Goal: Information Seeking & Learning: Find specific page/section

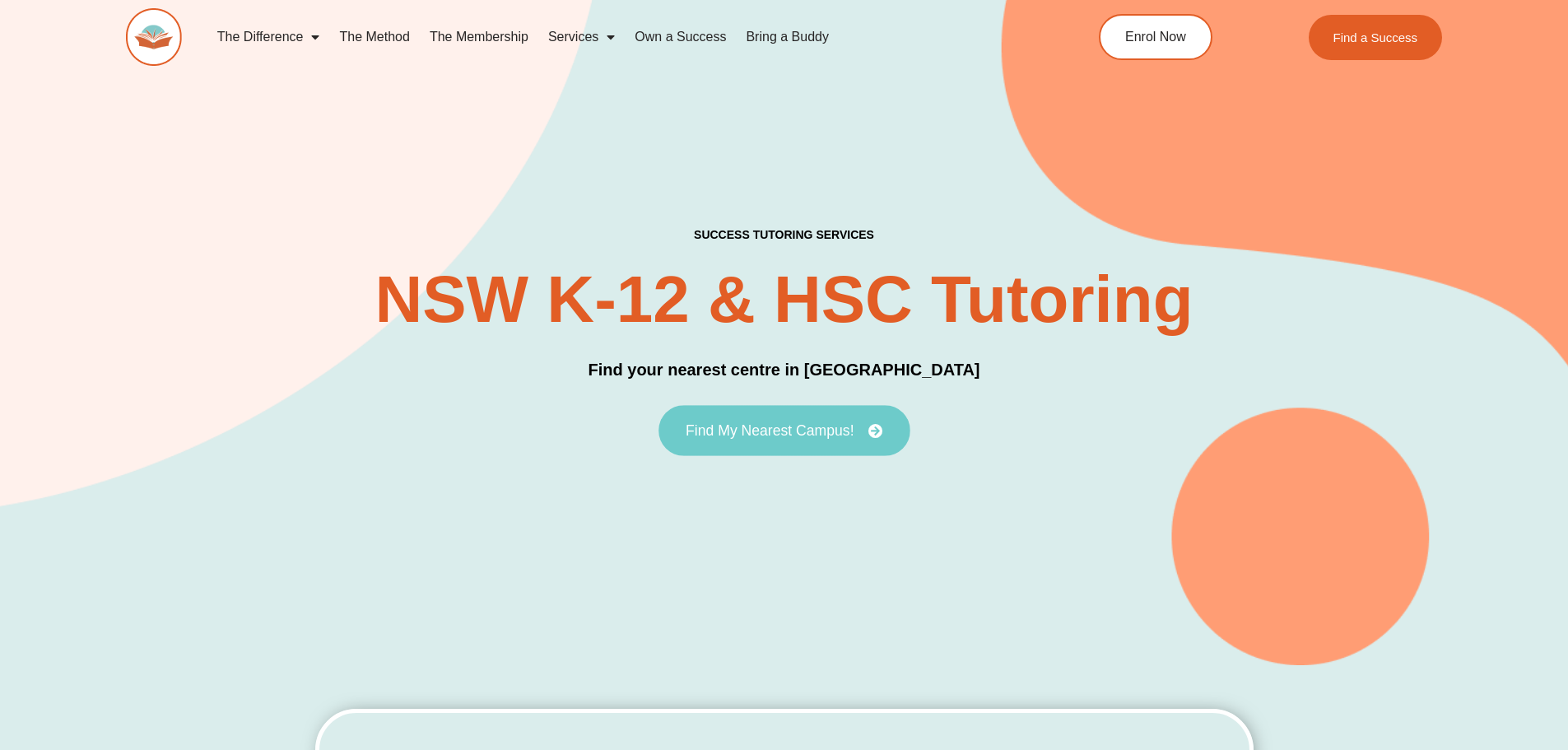
click at [833, 429] on span "Find My Nearest Campus!" at bounding box center [770, 430] width 168 height 15
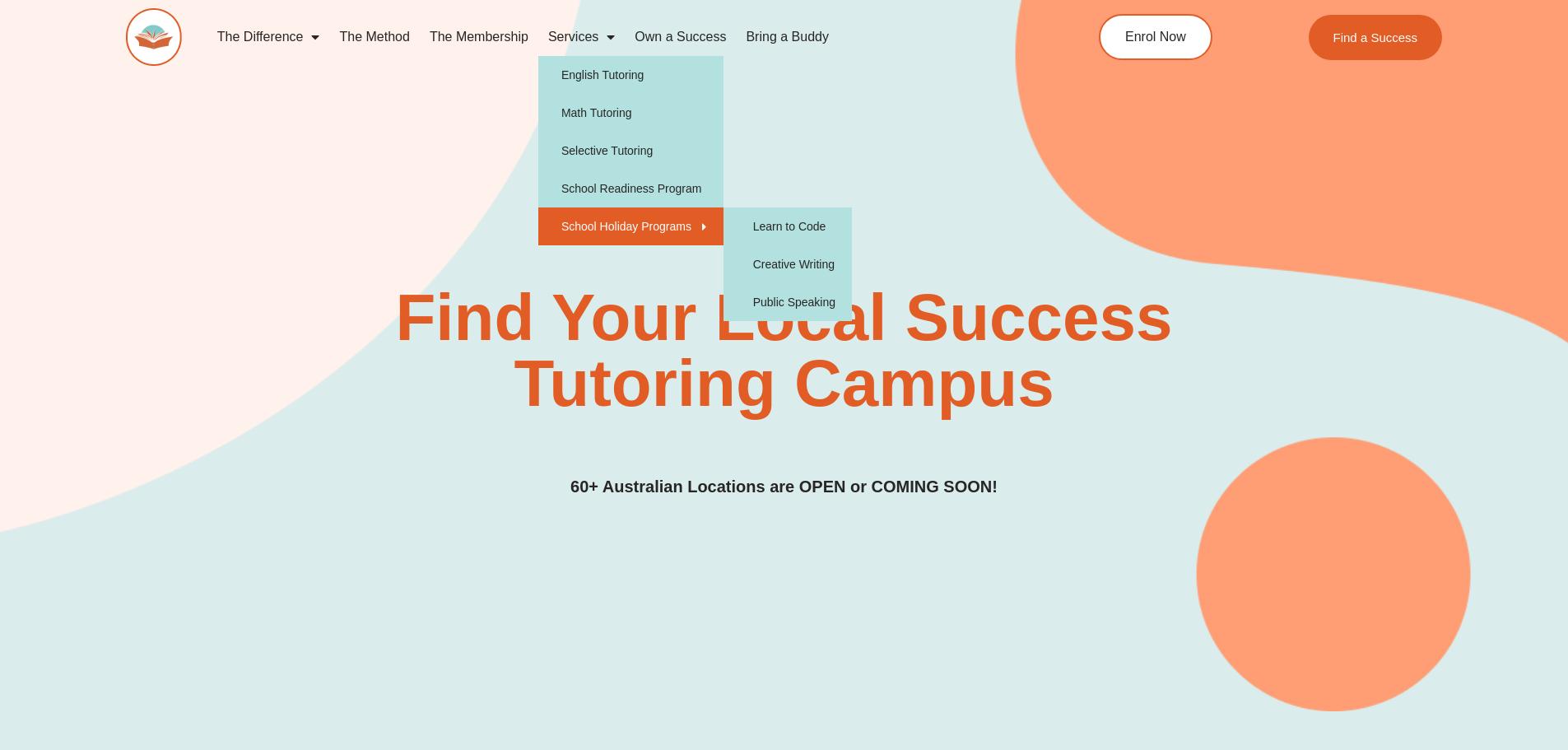
click at [618, 221] on link "School Holiday Programs" at bounding box center [631, 227] width 185 height 38
click at [775, 298] on link "Public Speaking" at bounding box center [787, 302] width 128 height 38
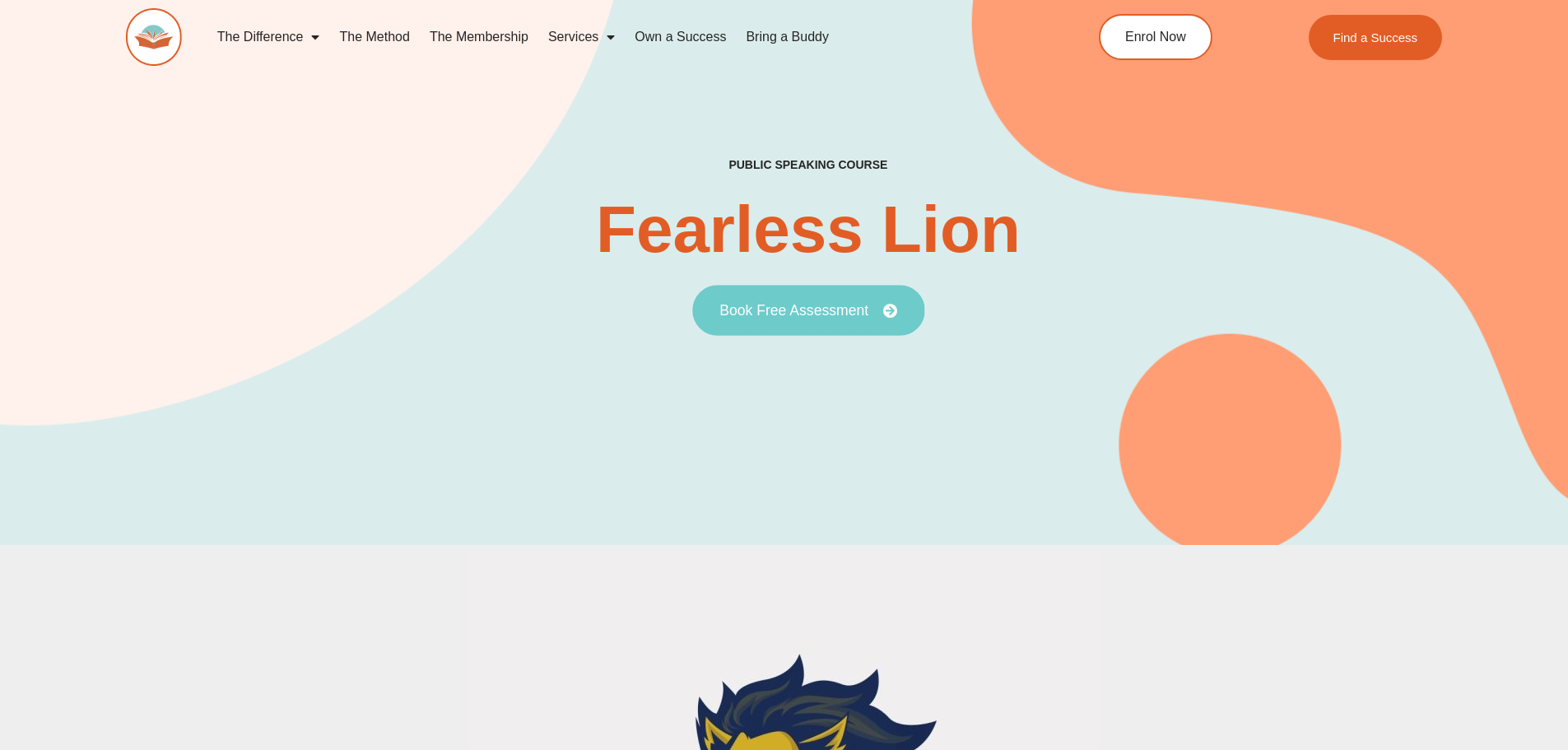
click at [835, 315] on span "Book Free Assessment" at bounding box center [794, 310] width 149 height 15
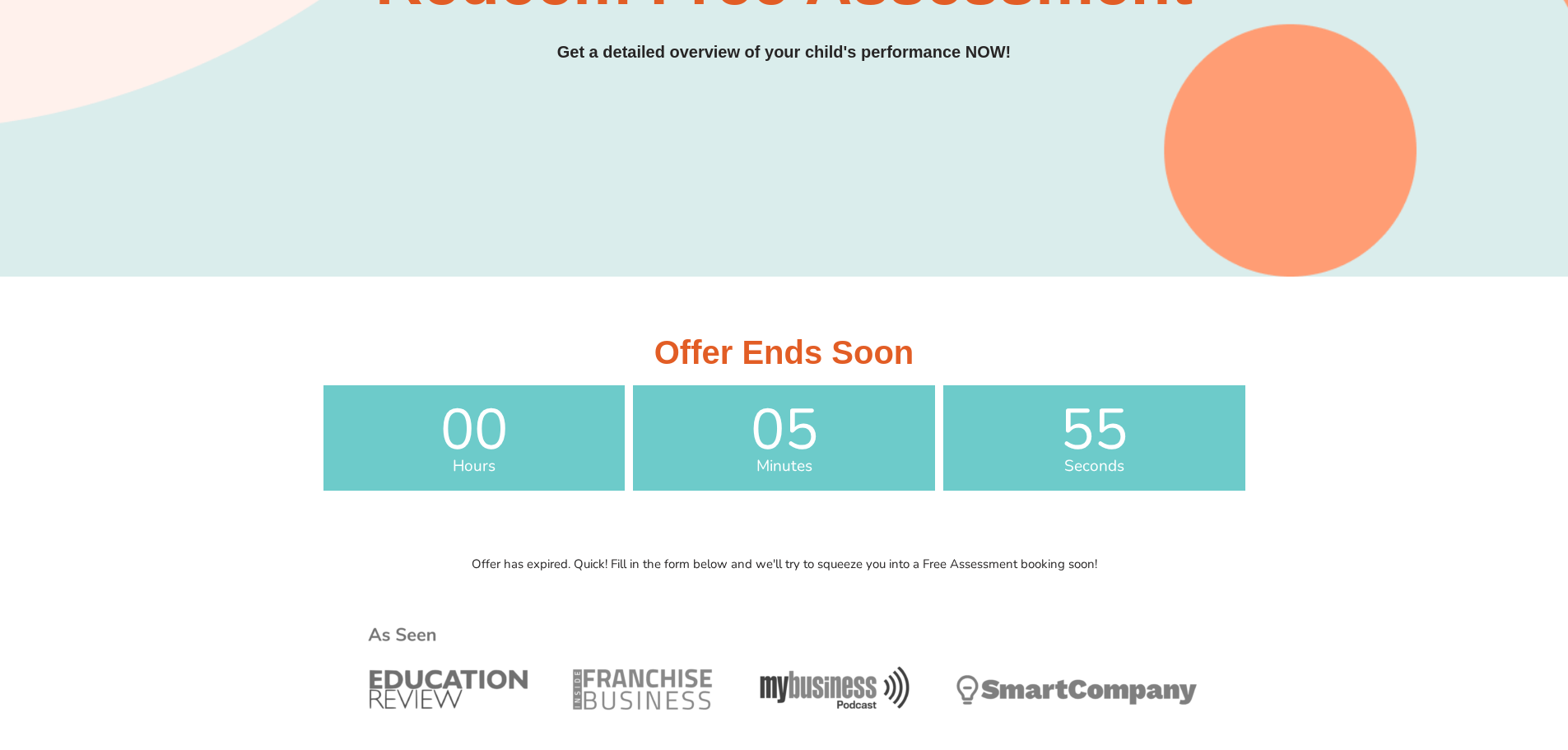
scroll to position [247, 0]
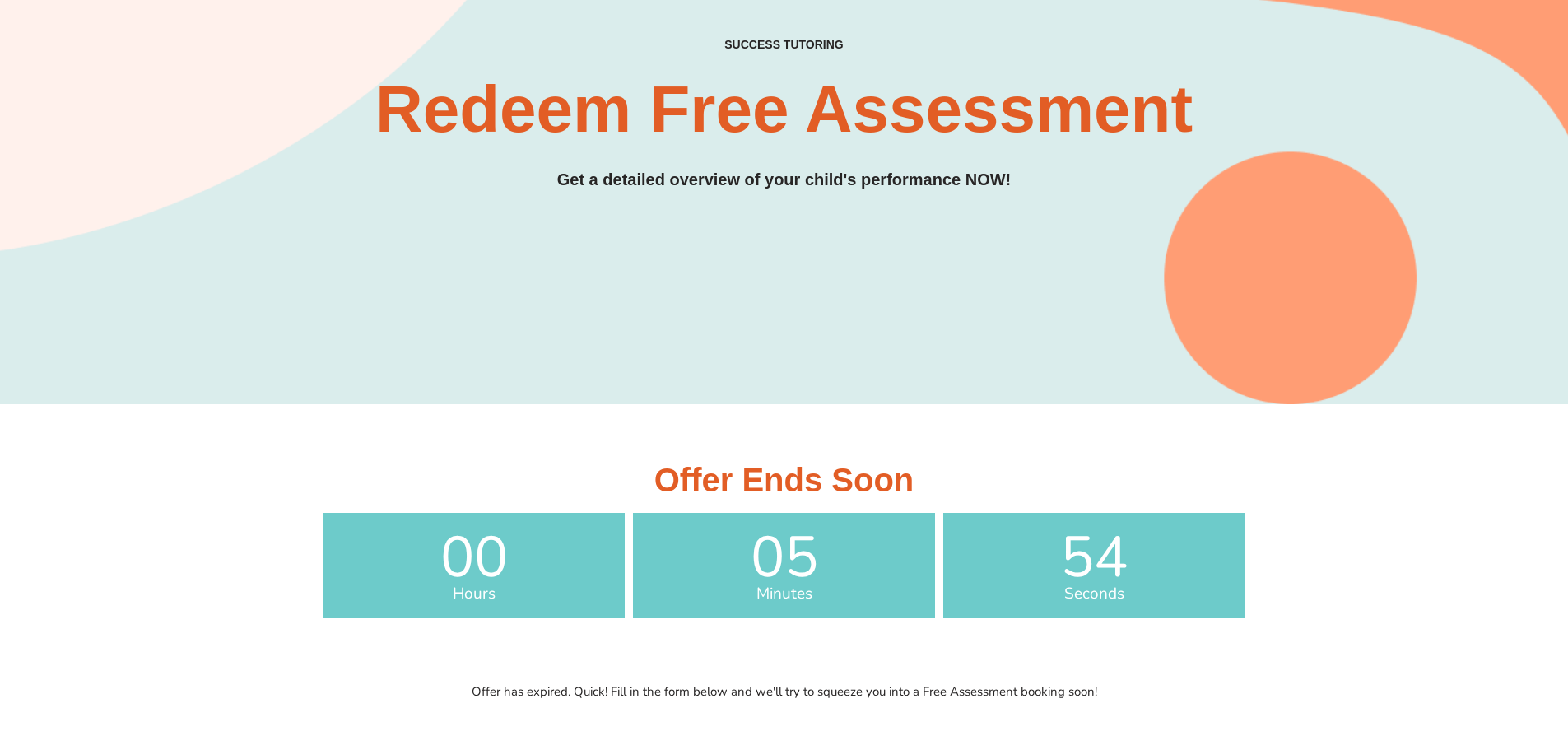
click at [724, 174] on h3 "Get a detailed overview of your child's performance NOW!" at bounding box center [784, 180] width 1316 height 26
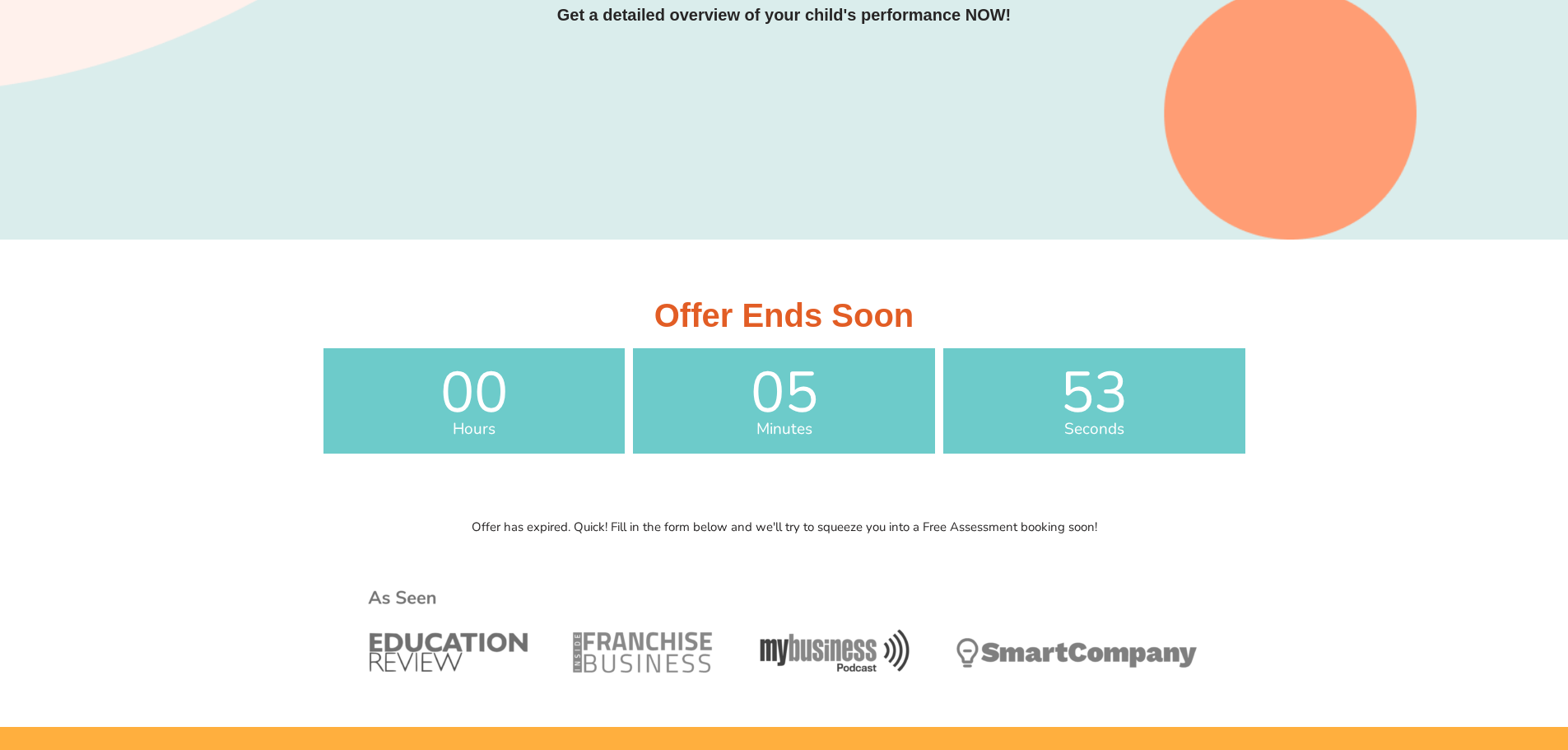
click at [823, 385] on span "05" at bounding box center [784, 393] width 302 height 57
click at [1075, 413] on span "53" at bounding box center [1094, 393] width 302 height 57
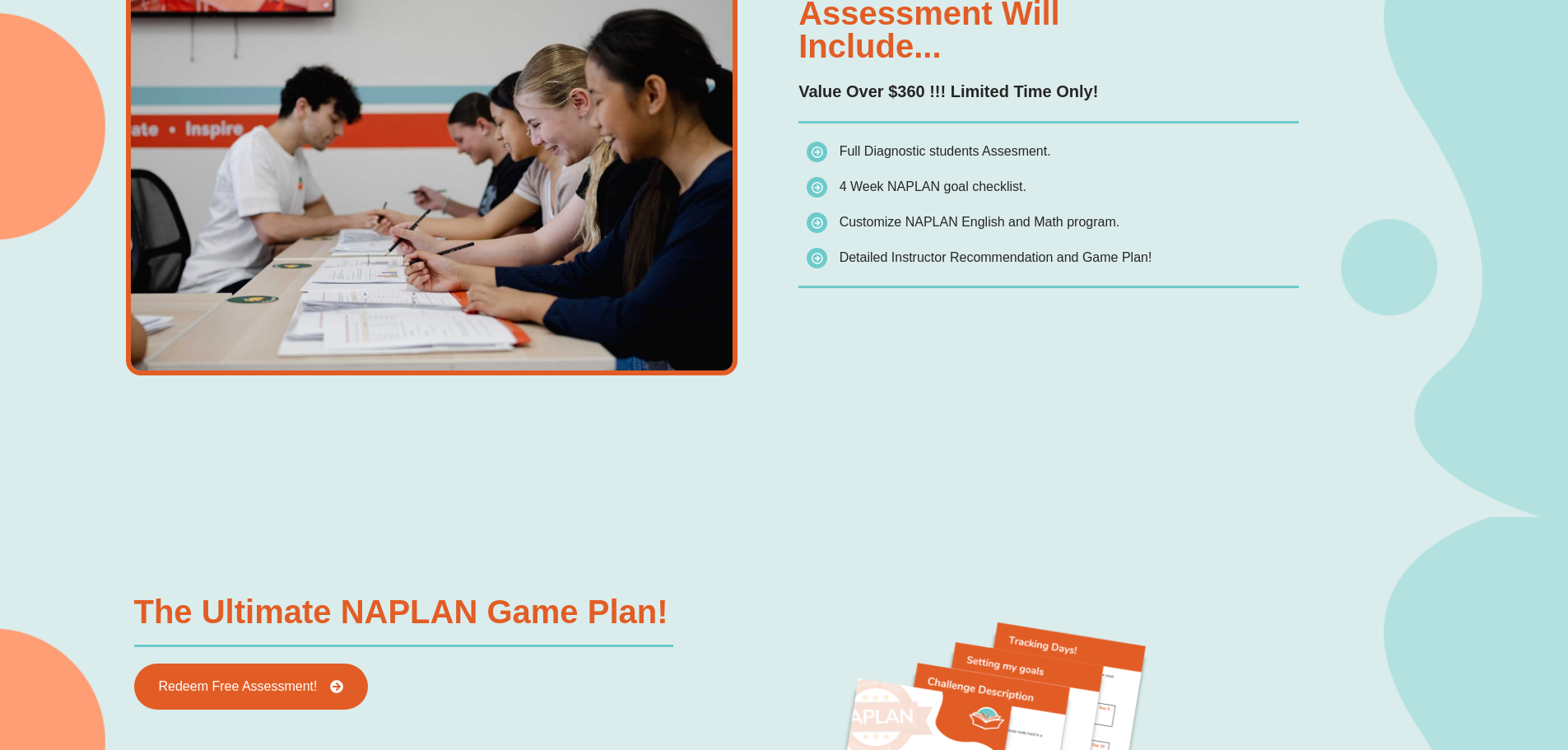
scroll to position [1317, 0]
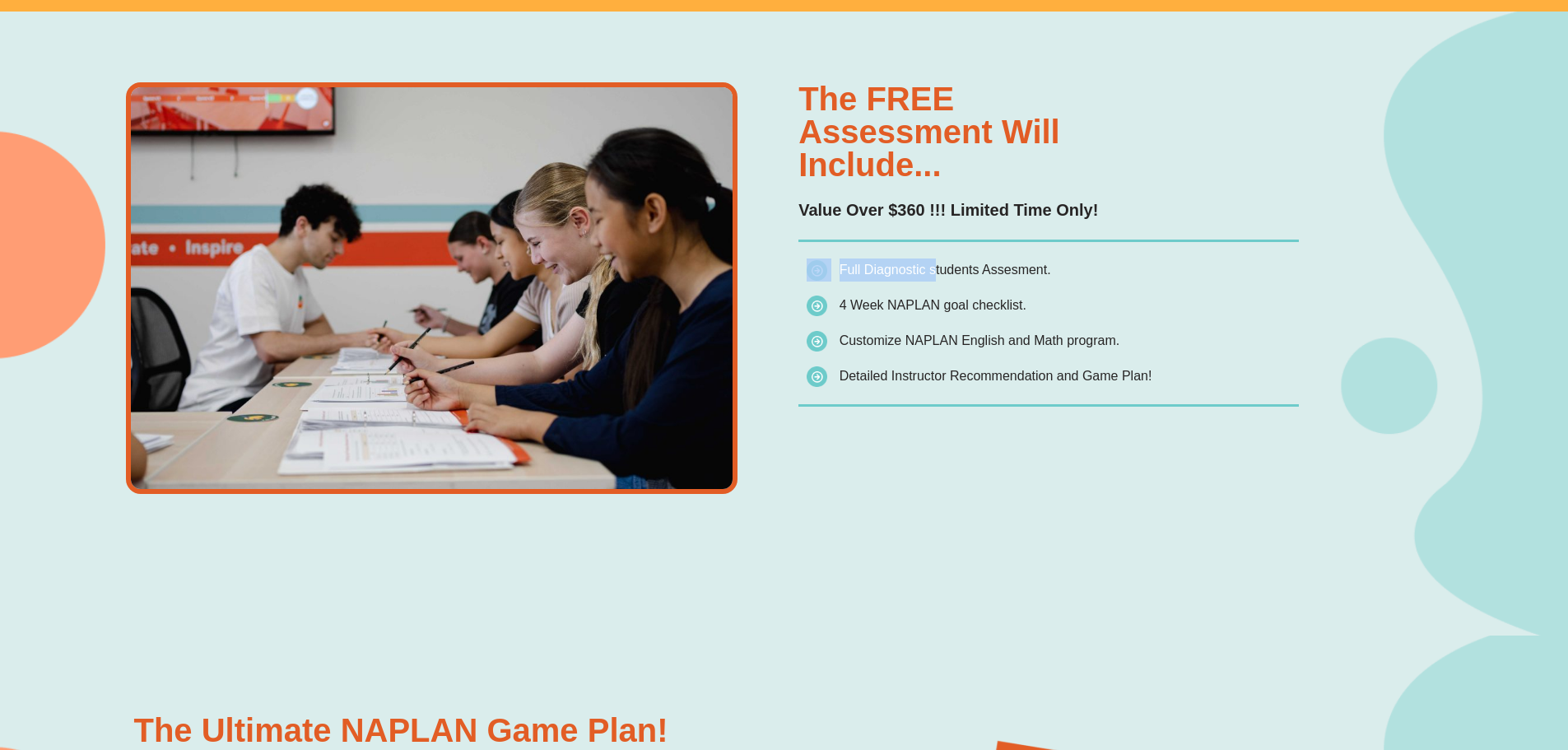
drag, startPoint x: 930, startPoint y: 247, endPoint x: 933, endPoint y: 262, distance: 15.3
click at [933, 262] on div "The FREE assessment will include... Value Over $360 !!! Limited Time Only! Full…" at bounding box center [1048, 287] width 501 height 411
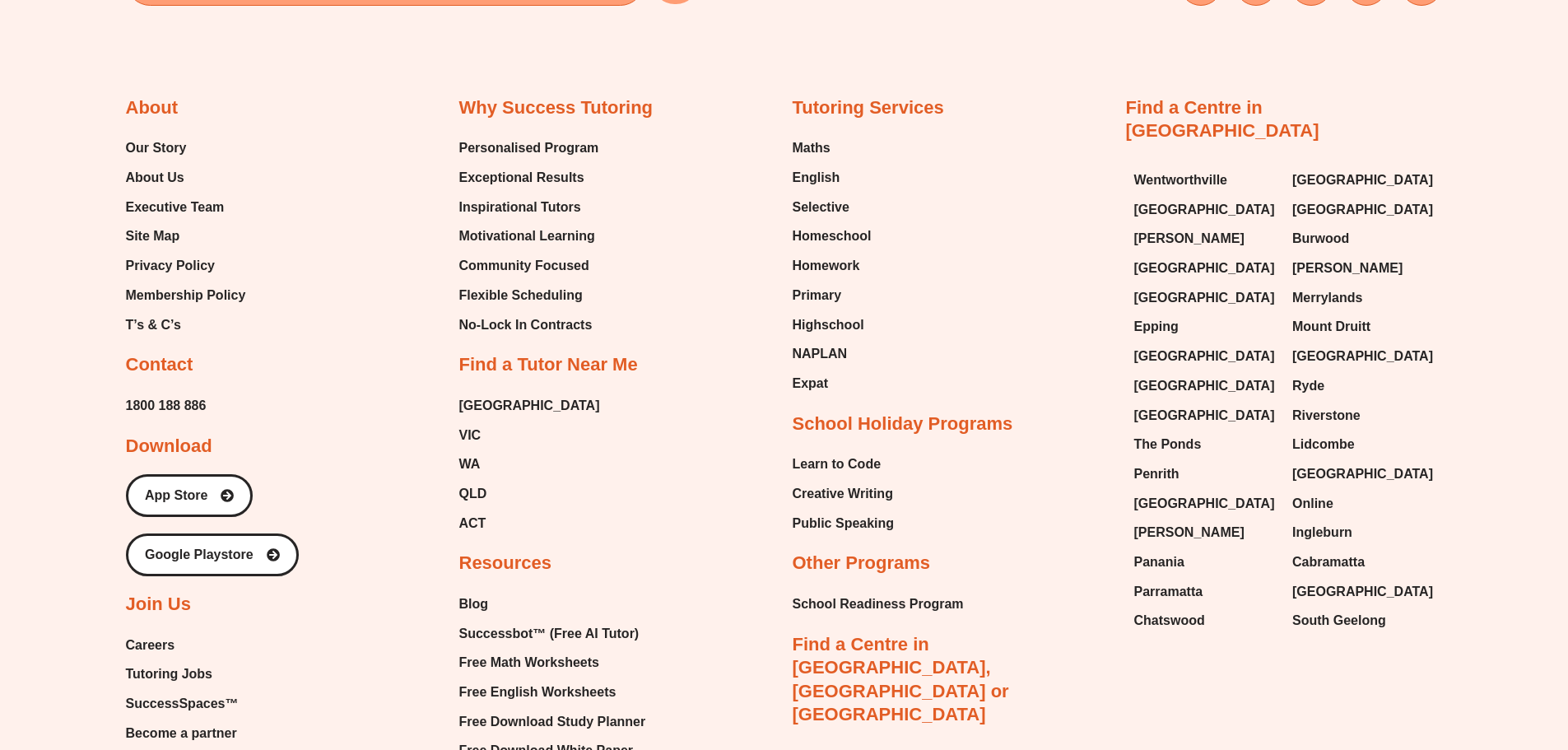
scroll to position [6505, 0]
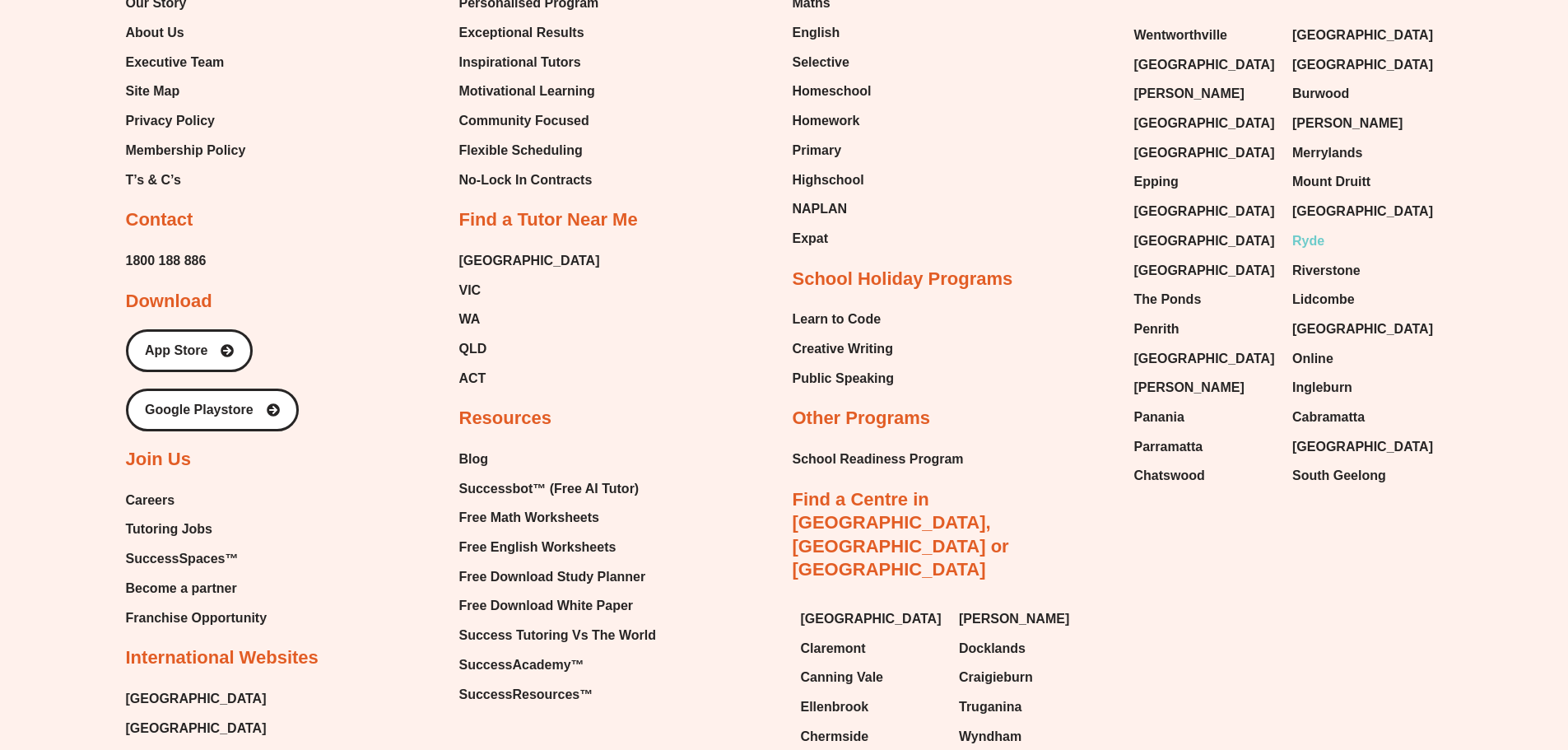
click at [1314, 229] on span "Ryde" at bounding box center [1308, 242] width 32 height 25
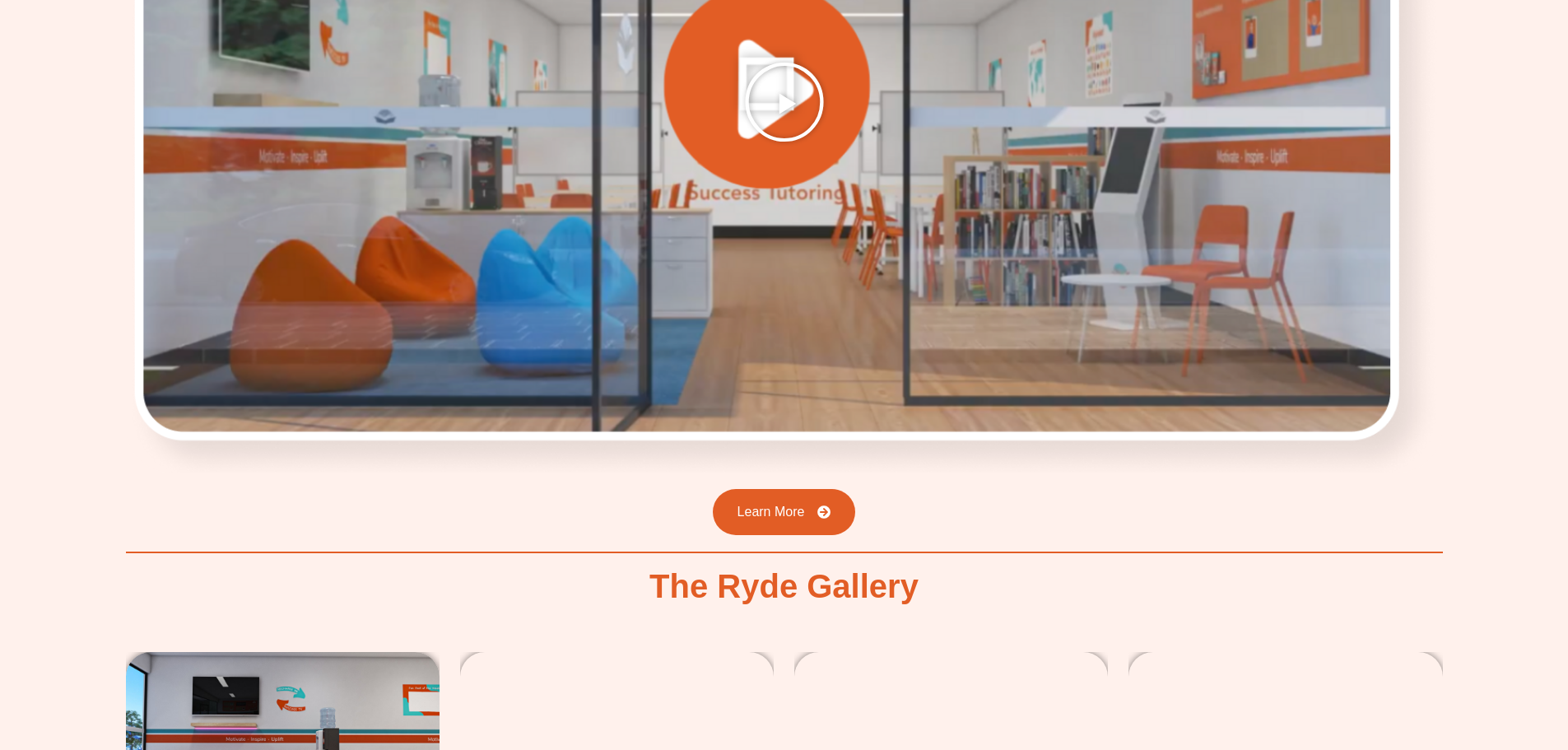
scroll to position [3623, 0]
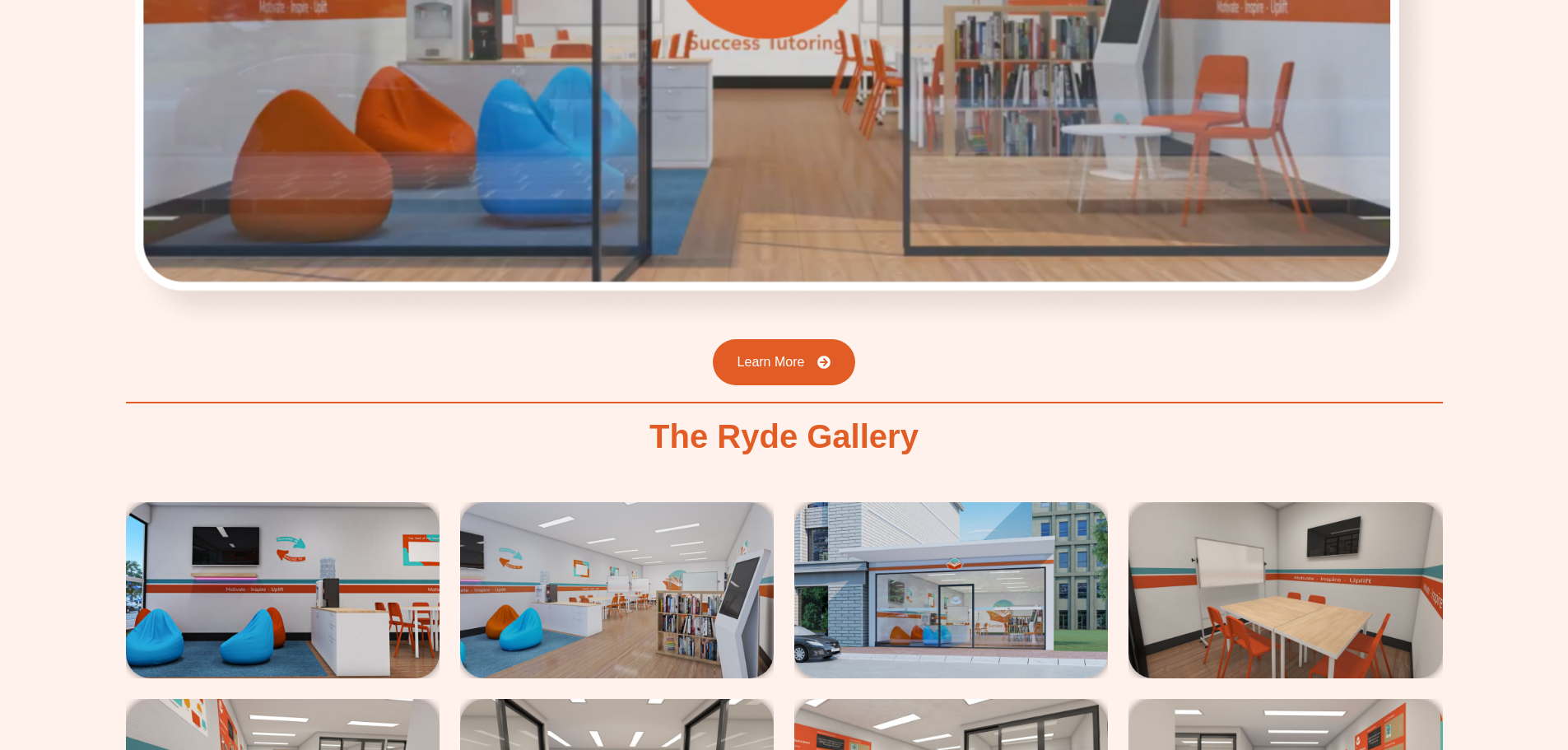
click at [978, 599] on img at bounding box center [951, 590] width 314 height 176
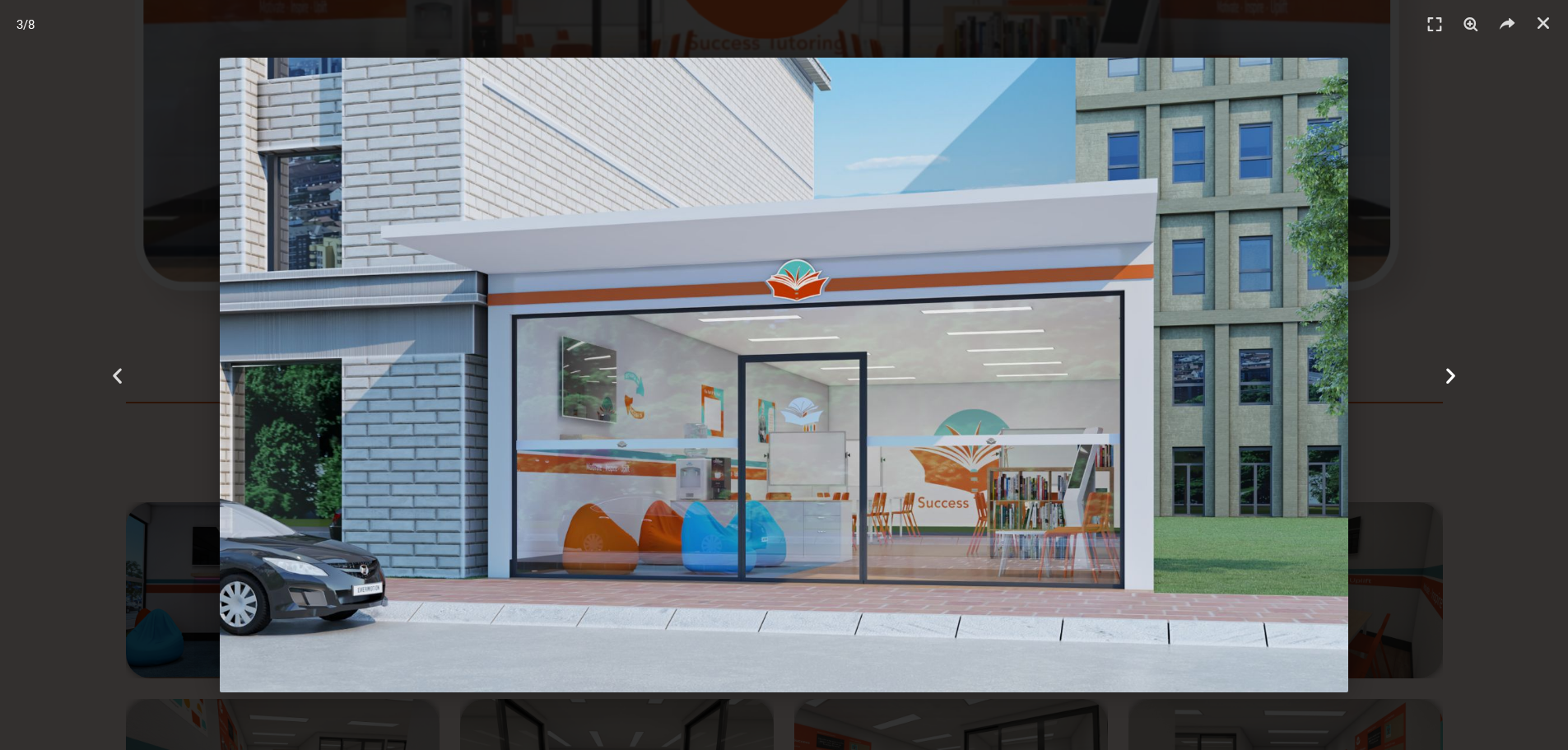
click at [1455, 382] on icon "Next slide" at bounding box center [1451, 375] width 21 height 21
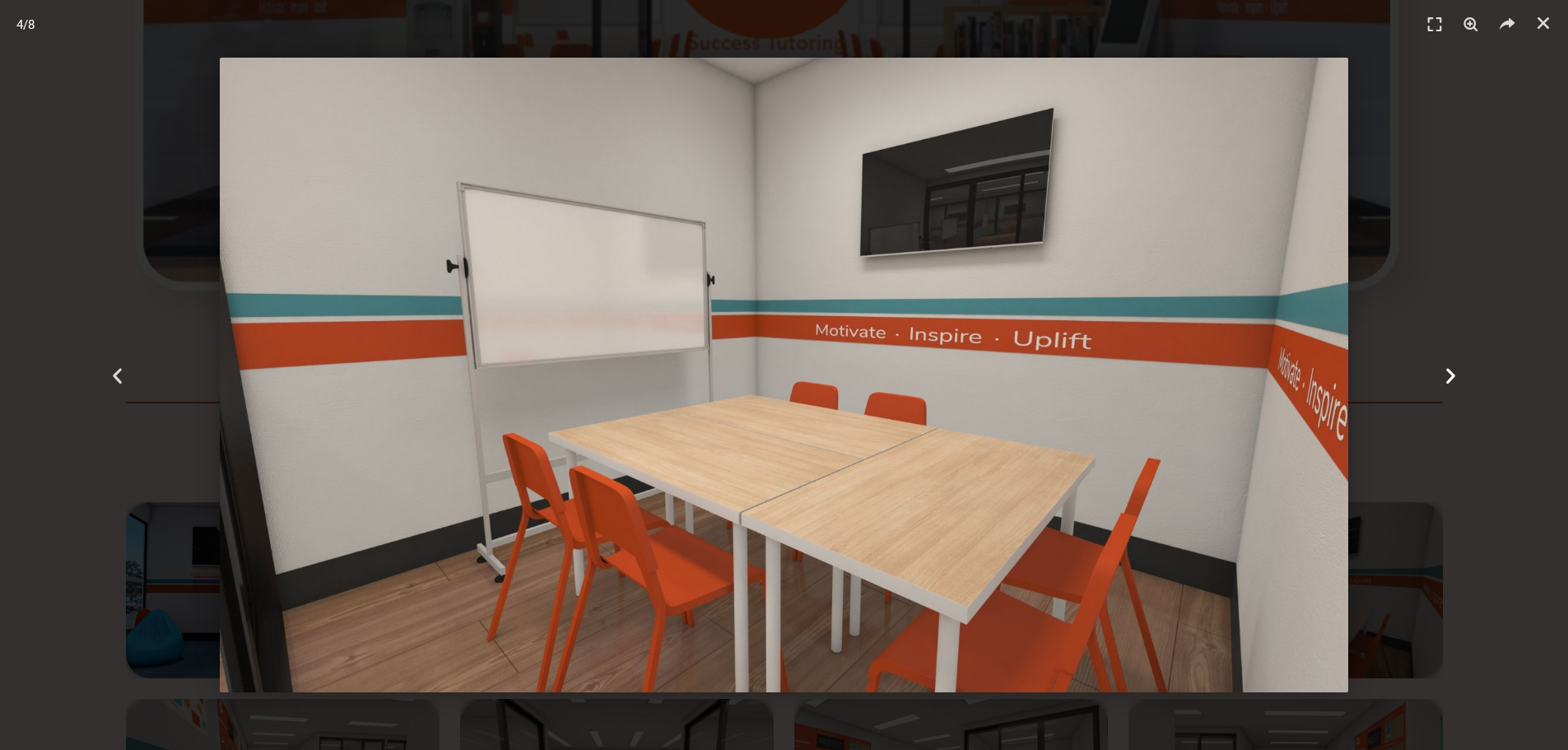
click at [1455, 382] on icon "Next slide" at bounding box center [1451, 375] width 21 height 21
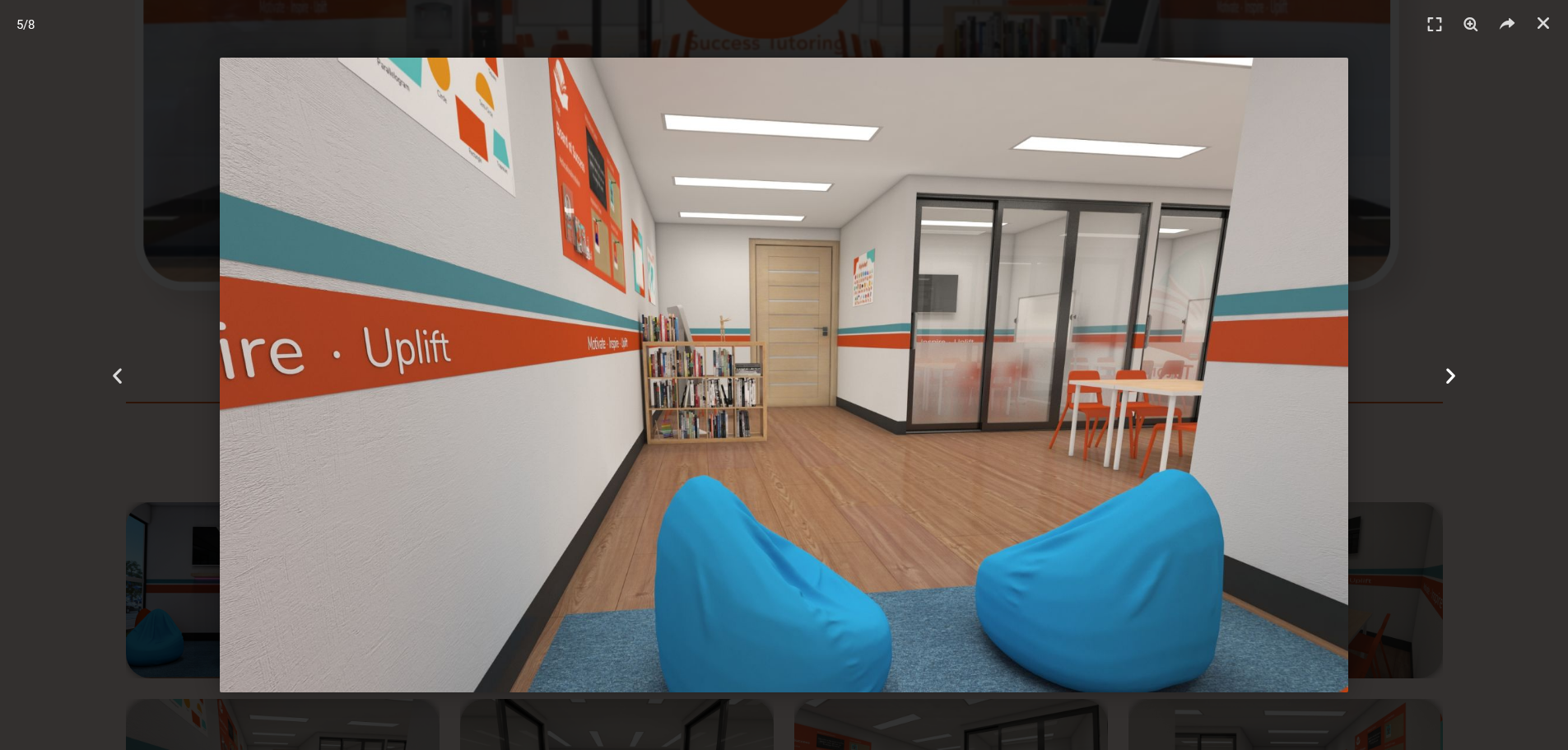
click at [1454, 382] on icon "Next slide" at bounding box center [1451, 375] width 21 height 21
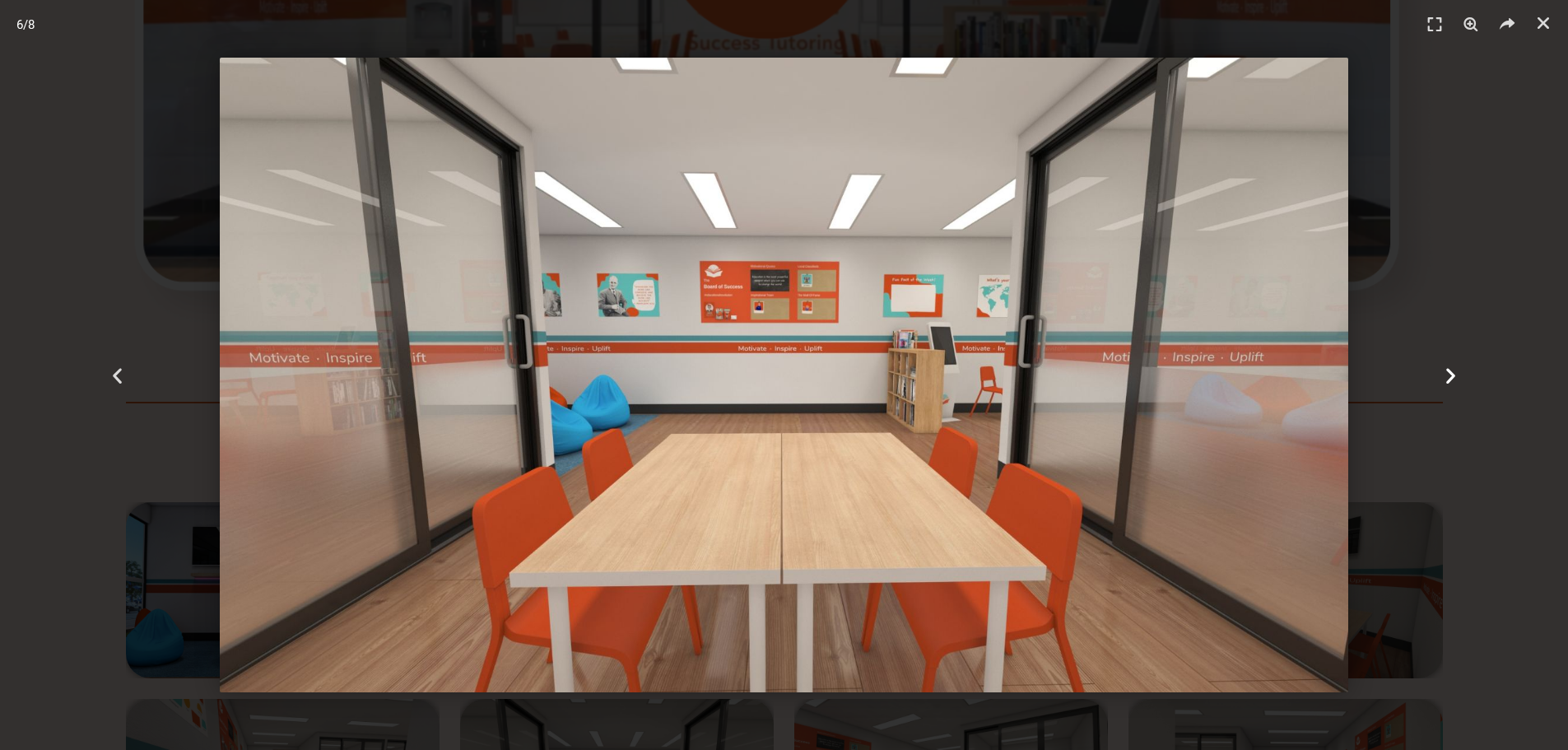
click at [1452, 382] on icon "Next slide" at bounding box center [1451, 375] width 21 height 21
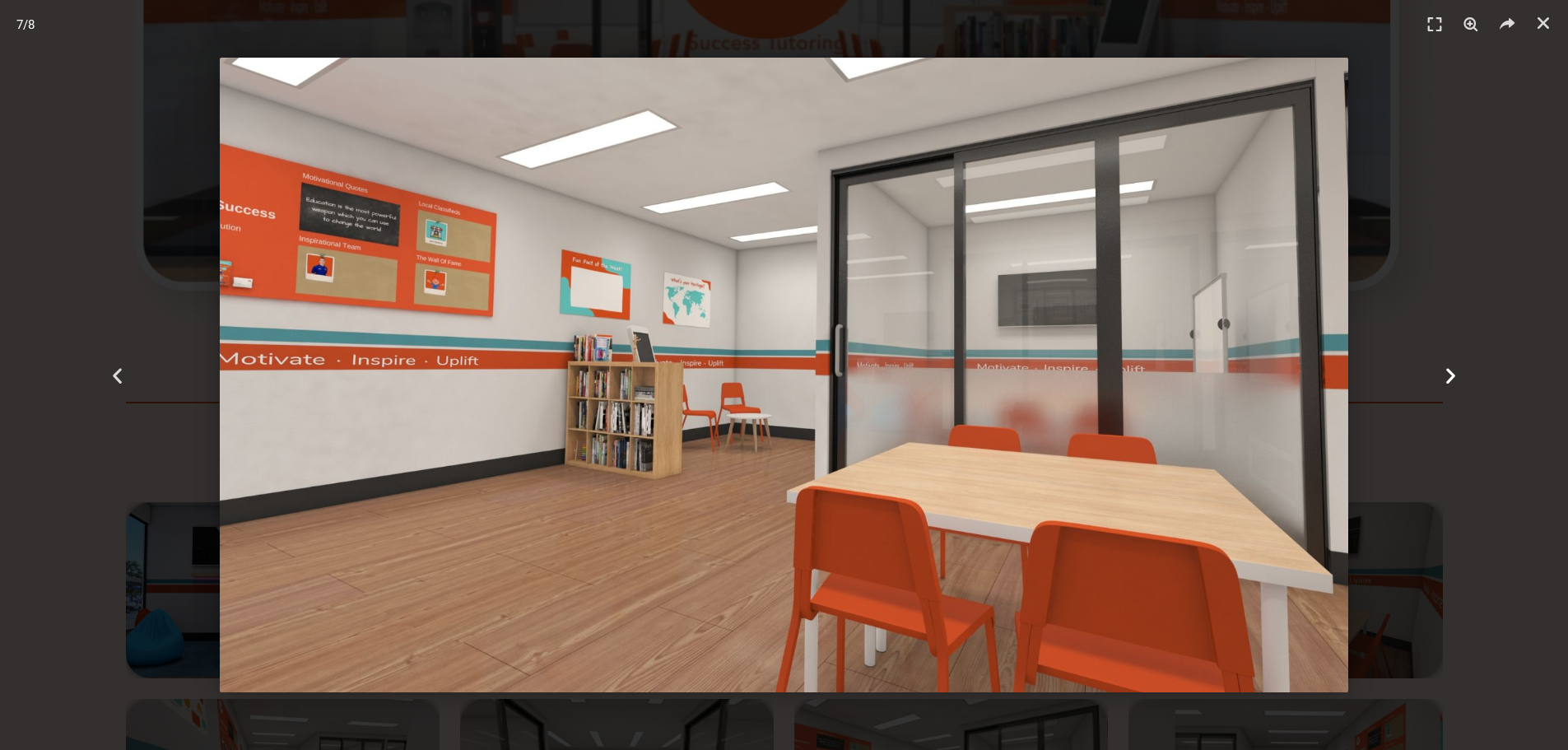
click at [1448, 382] on icon "Next slide" at bounding box center [1451, 375] width 21 height 21
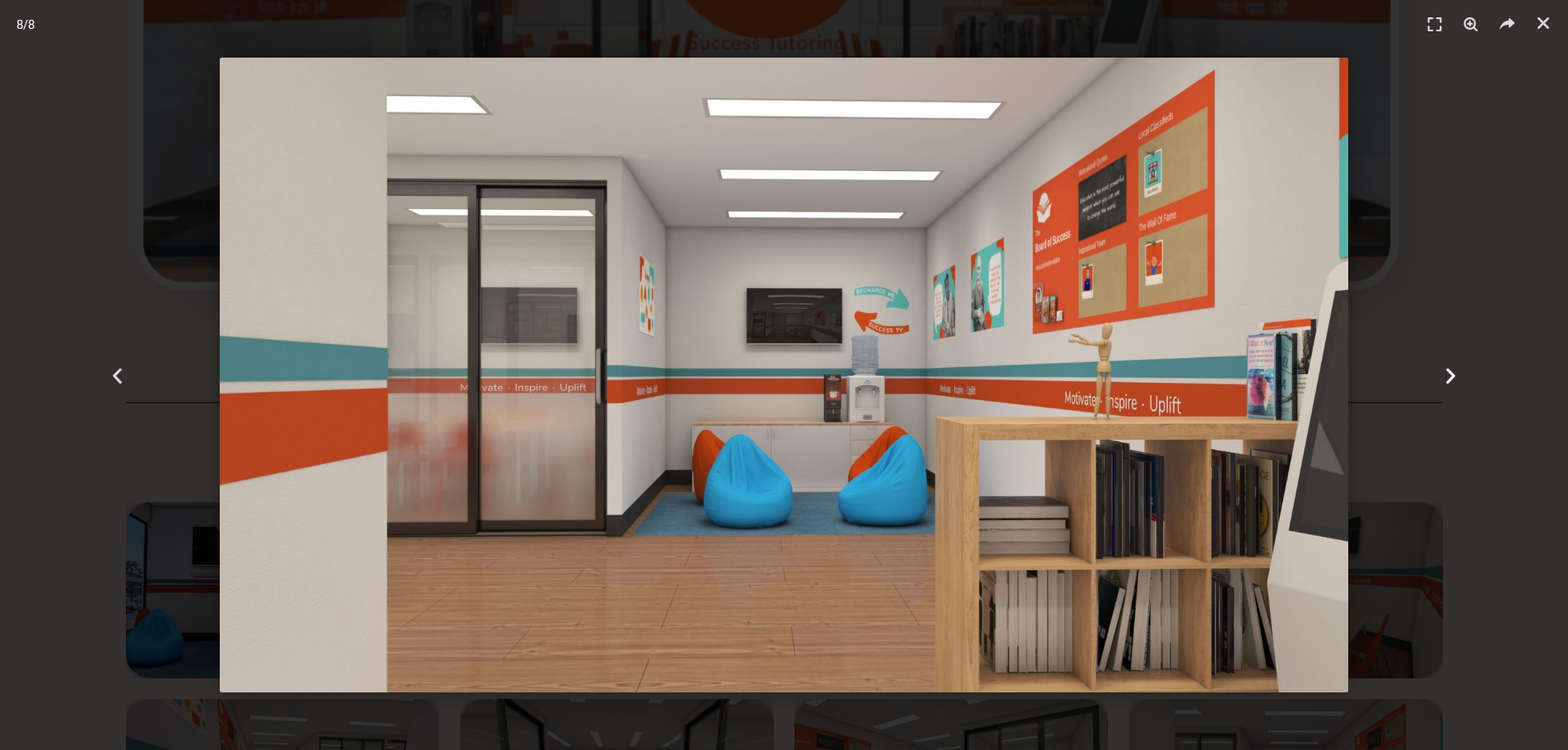
click at [1447, 382] on icon "Next slide" at bounding box center [1451, 375] width 21 height 21
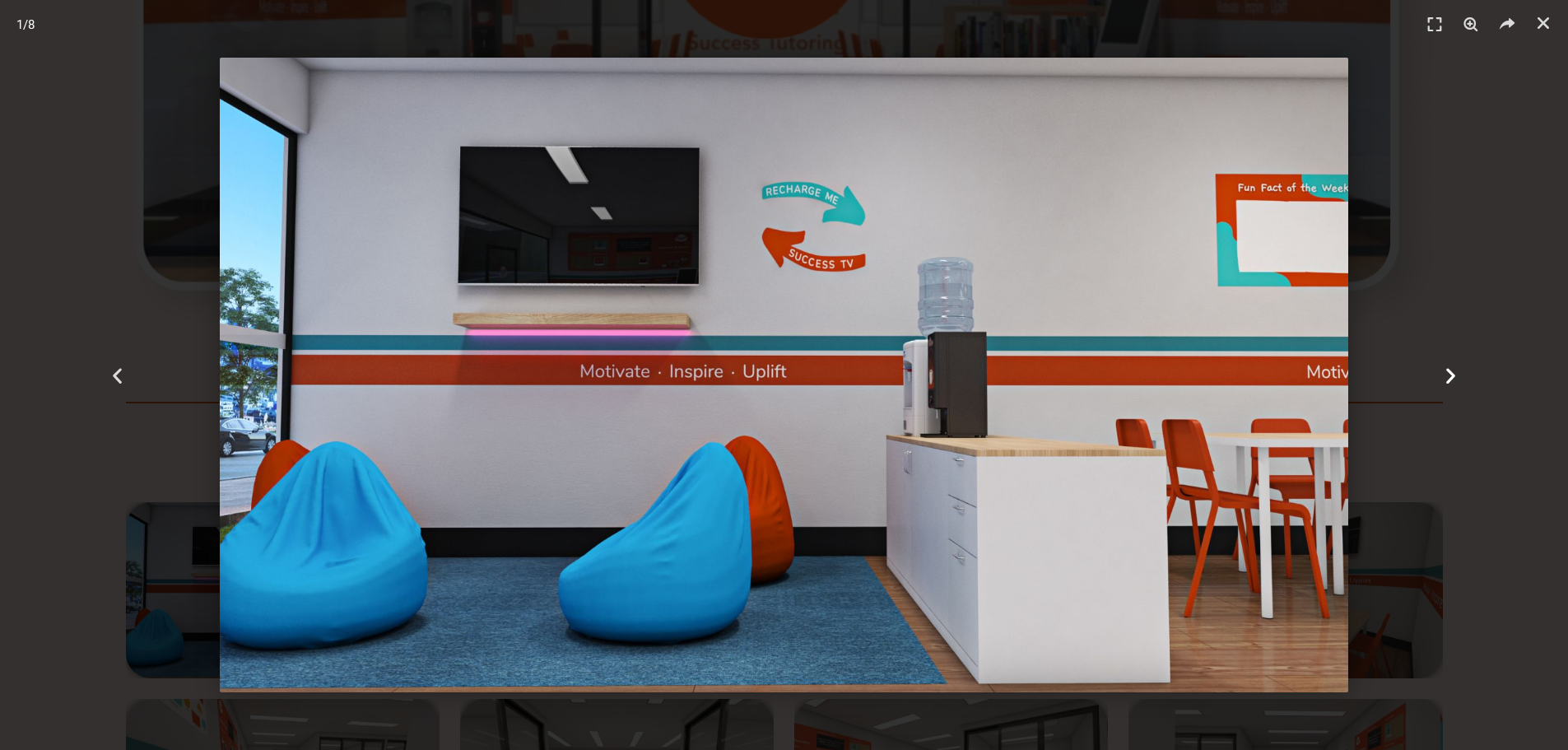
click at [1447, 382] on icon "Next slide" at bounding box center [1451, 375] width 21 height 21
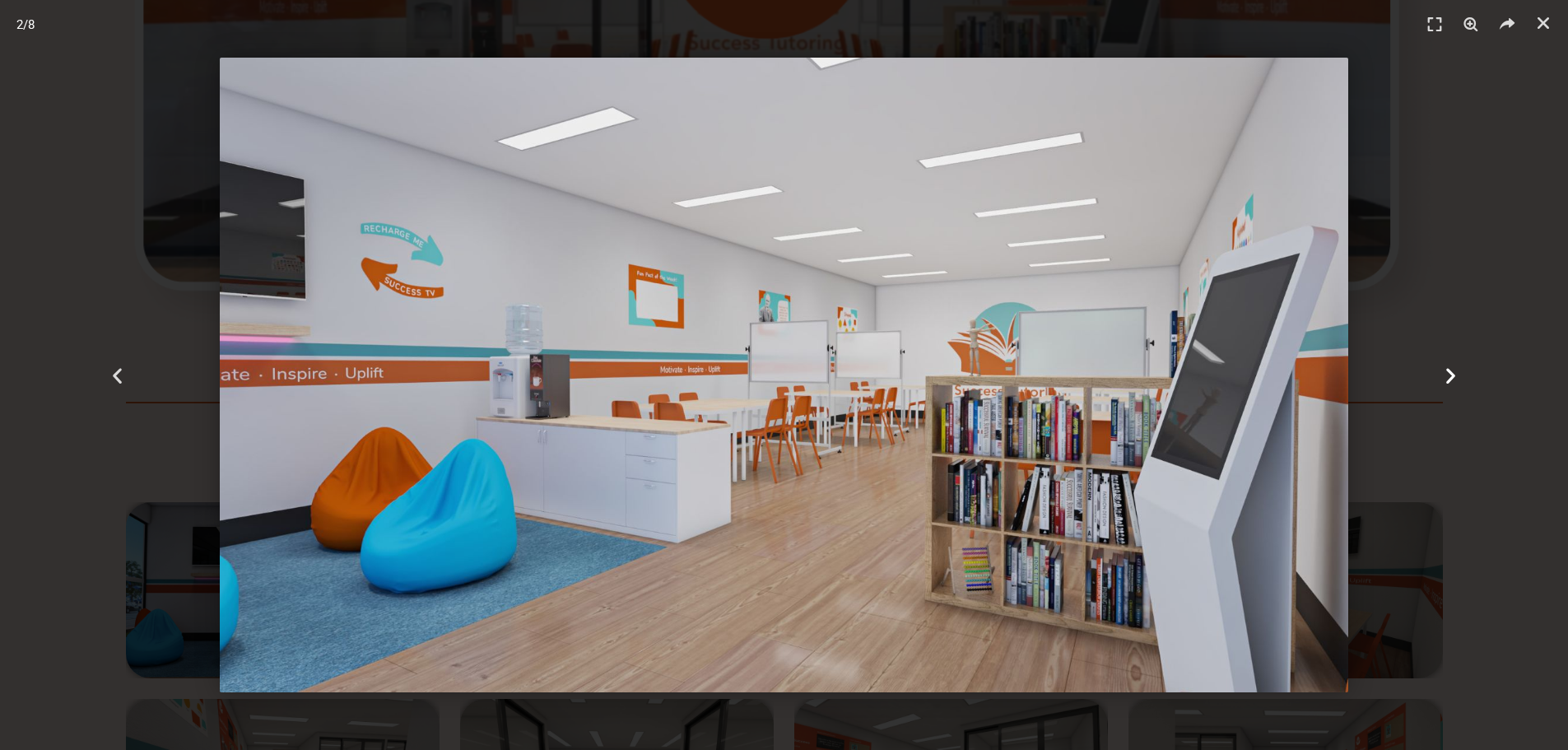
click at [1447, 382] on icon "Next slide" at bounding box center [1451, 375] width 21 height 21
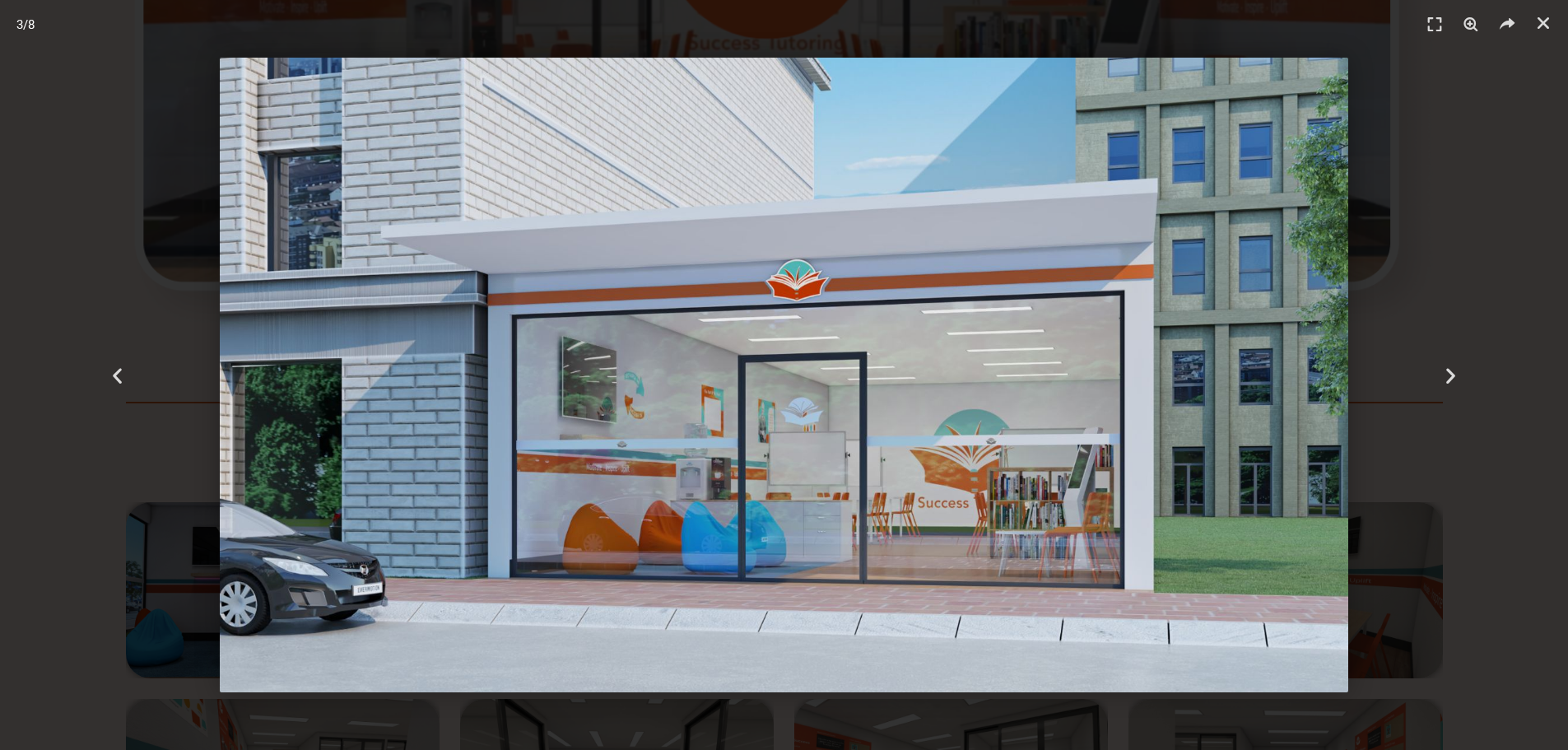
click at [955, 339] on img "3 / 8" at bounding box center [784, 375] width 1129 height 635
click at [1428, 368] on div "Next" at bounding box center [1450, 375] width 235 height 750
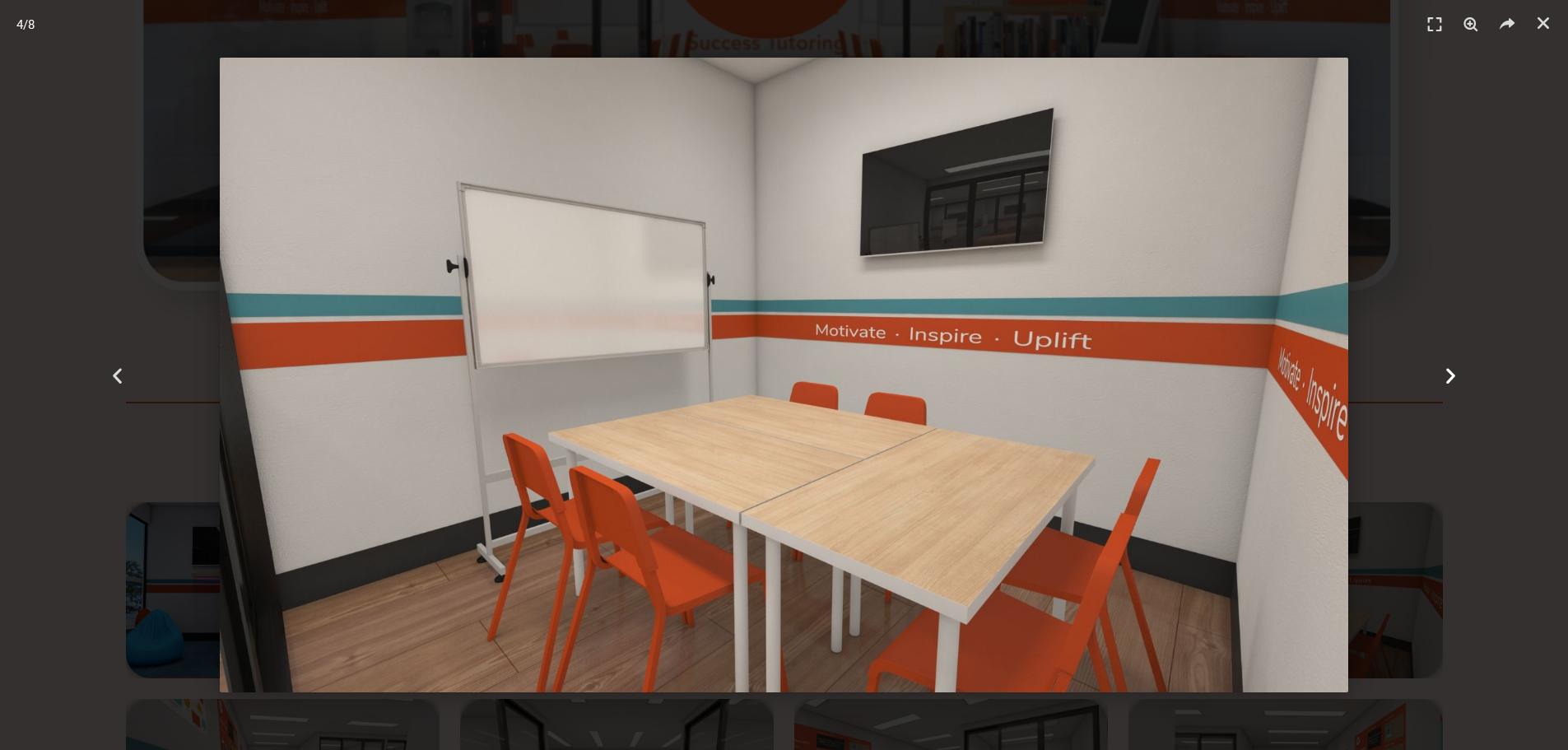
click at [1428, 368] on div "Next" at bounding box center [1450, 375] width 235 height 750
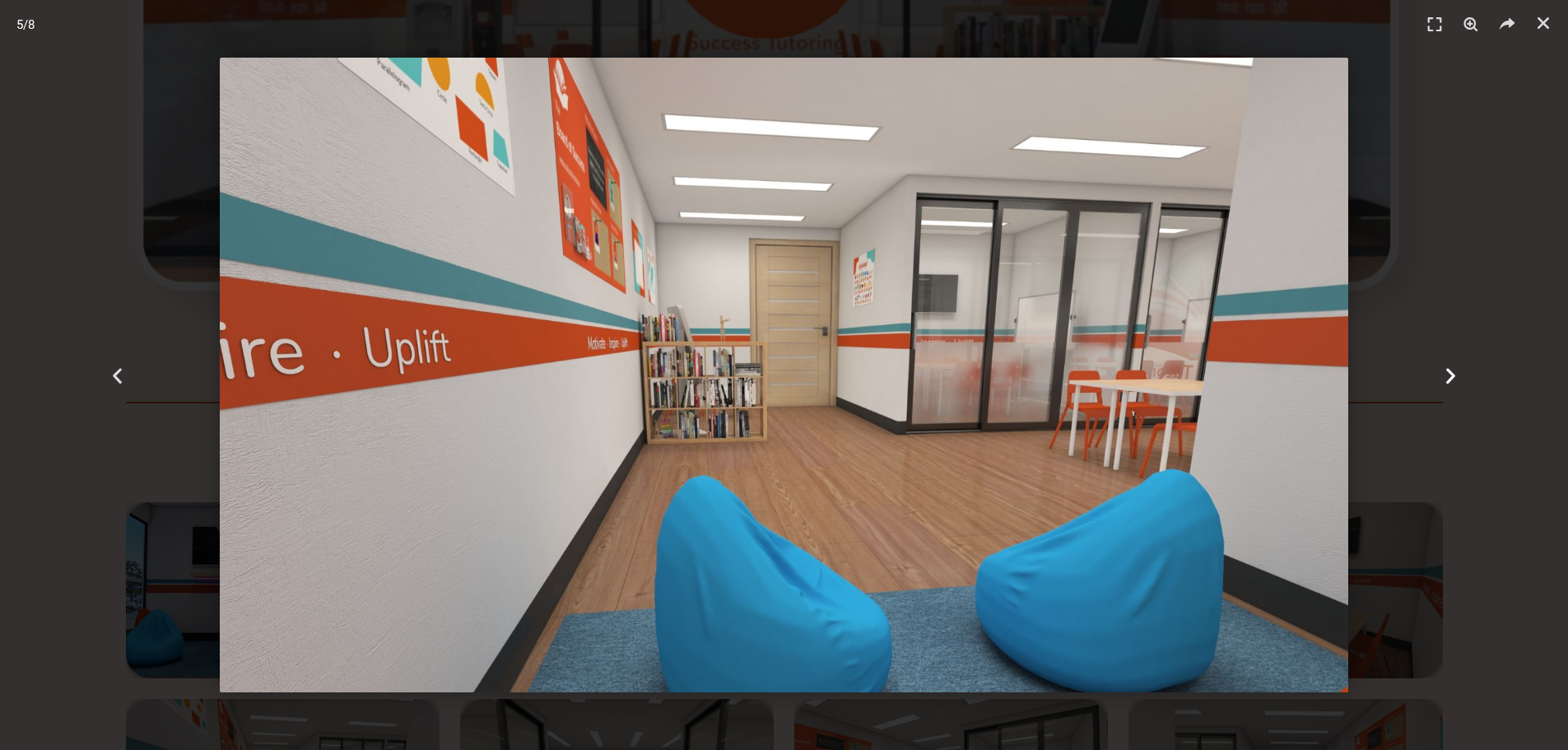
click at [1428, 368] on div "Next" at bounding box center [1450, 375] width 235 height 750
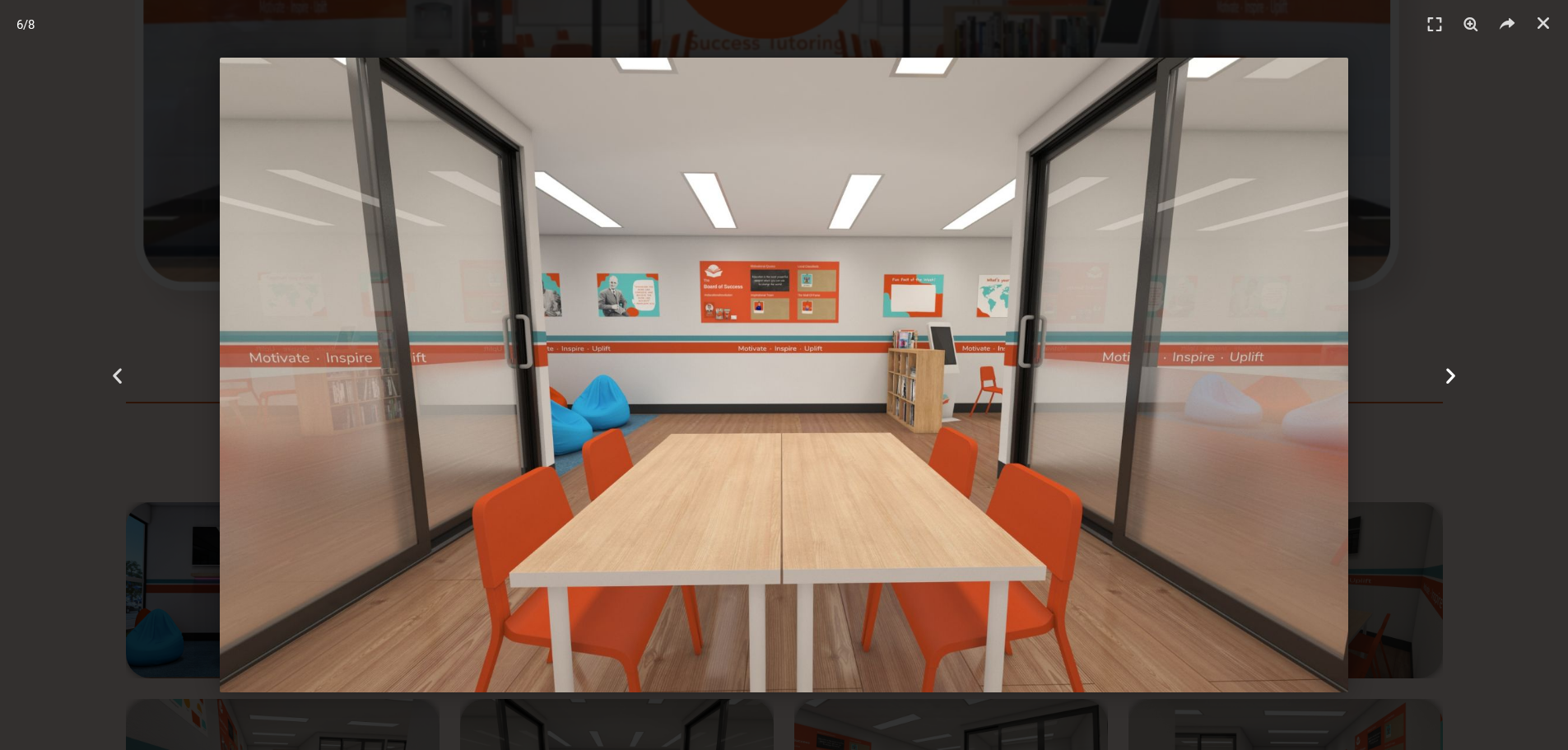
click at [1428, 366] on div "Next" at bounding box center [1450, 375] width 235 height 750
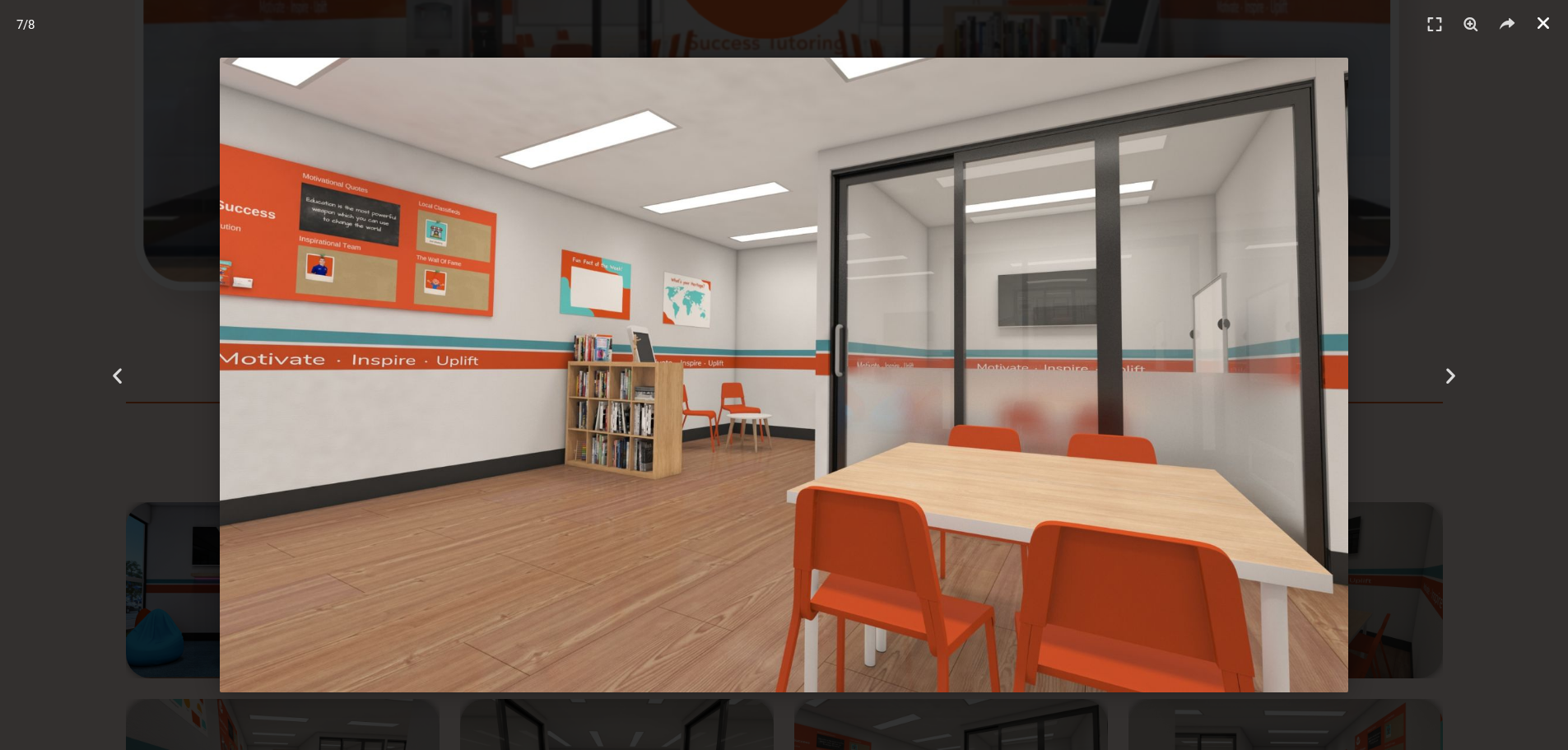
click at [1542, 22] on icon "Close (Esc)" at bounding box center [1543, 23] width 17 height 17
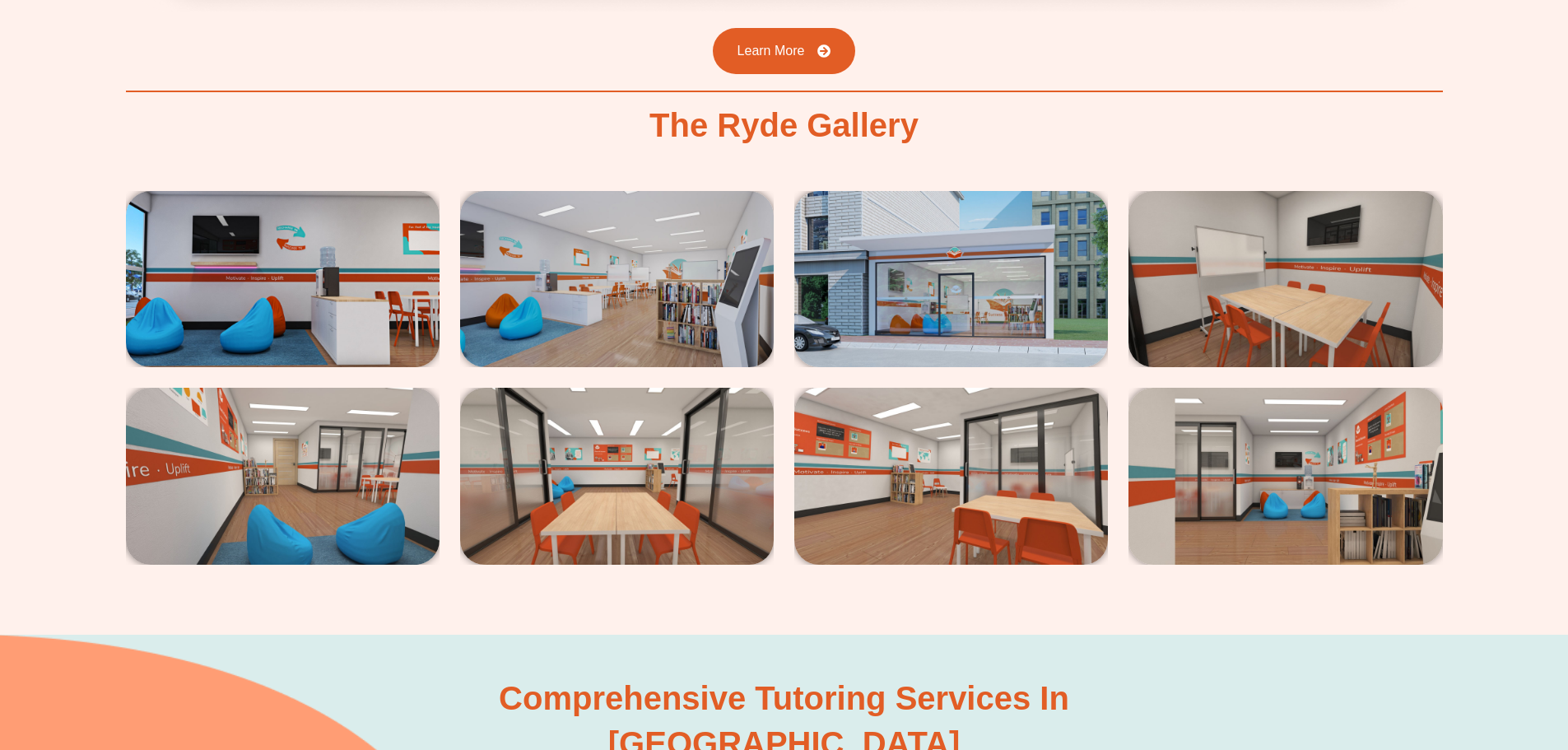
scroll to position [3705, 0]
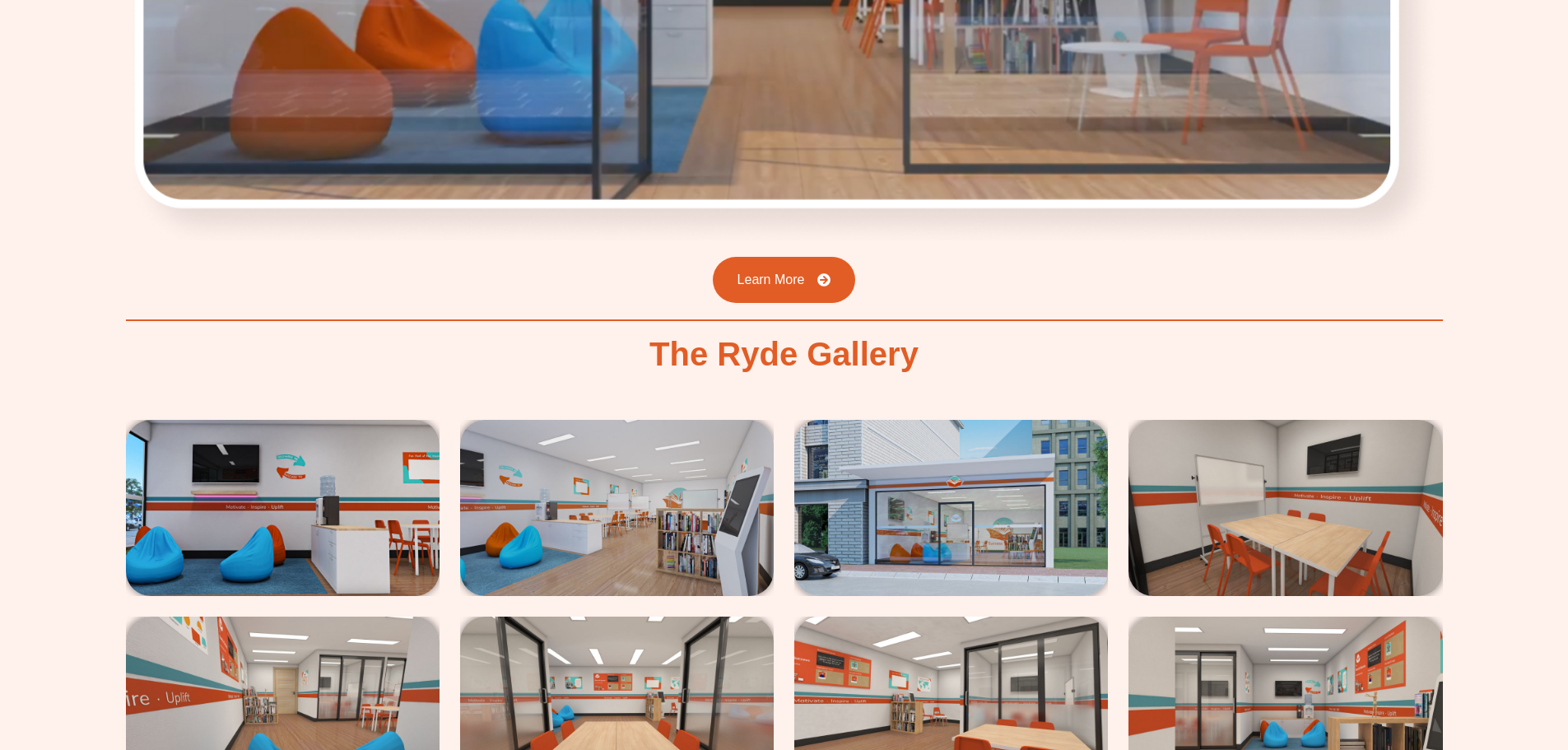
click at [965, 459] on img at bounding box center [951, 507] width 314 height 176
